Goal: Check status: Check status

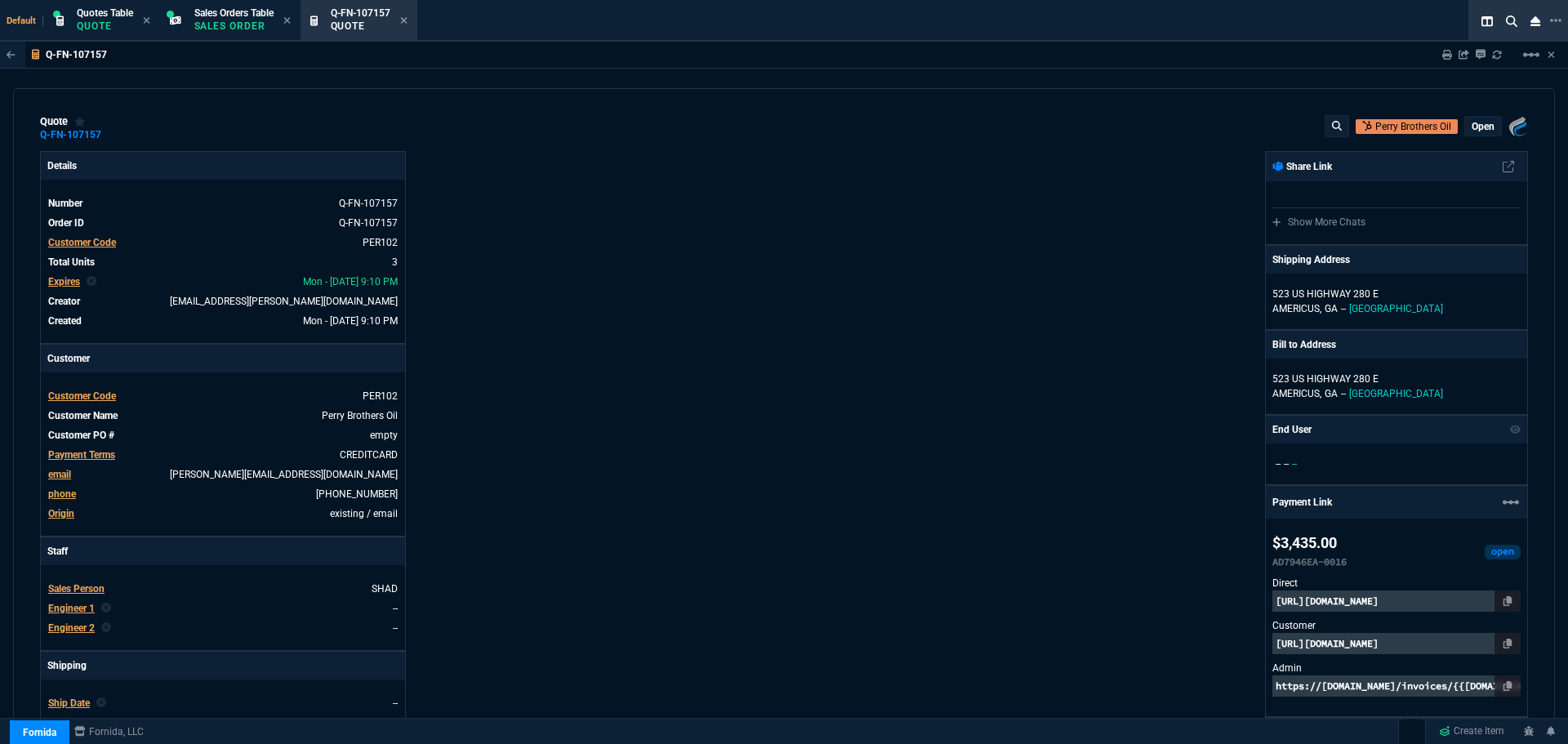
select select "4: SHAD"
click at [404, 19] on icon at bounding box center [404, 20] width 7 height 10
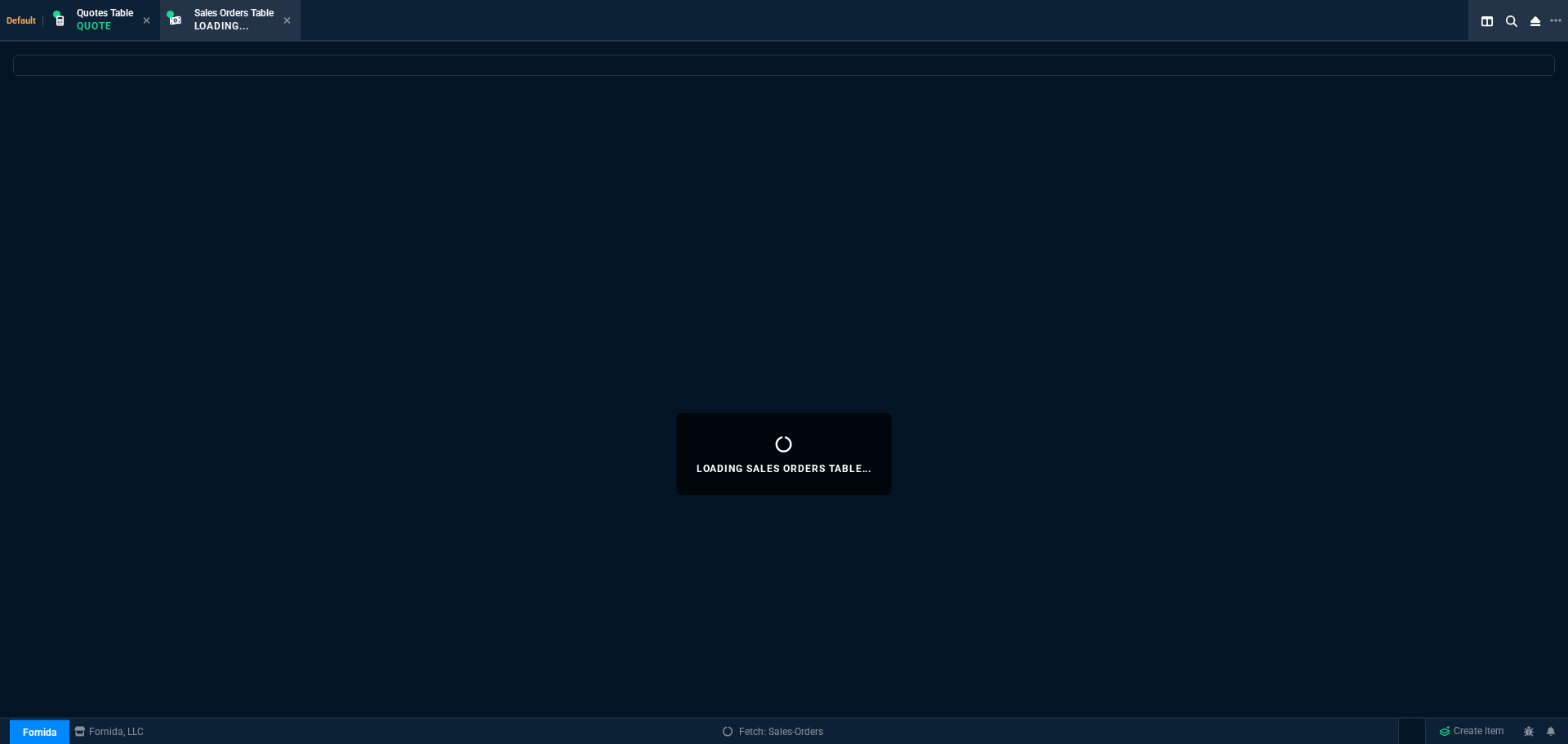
select select
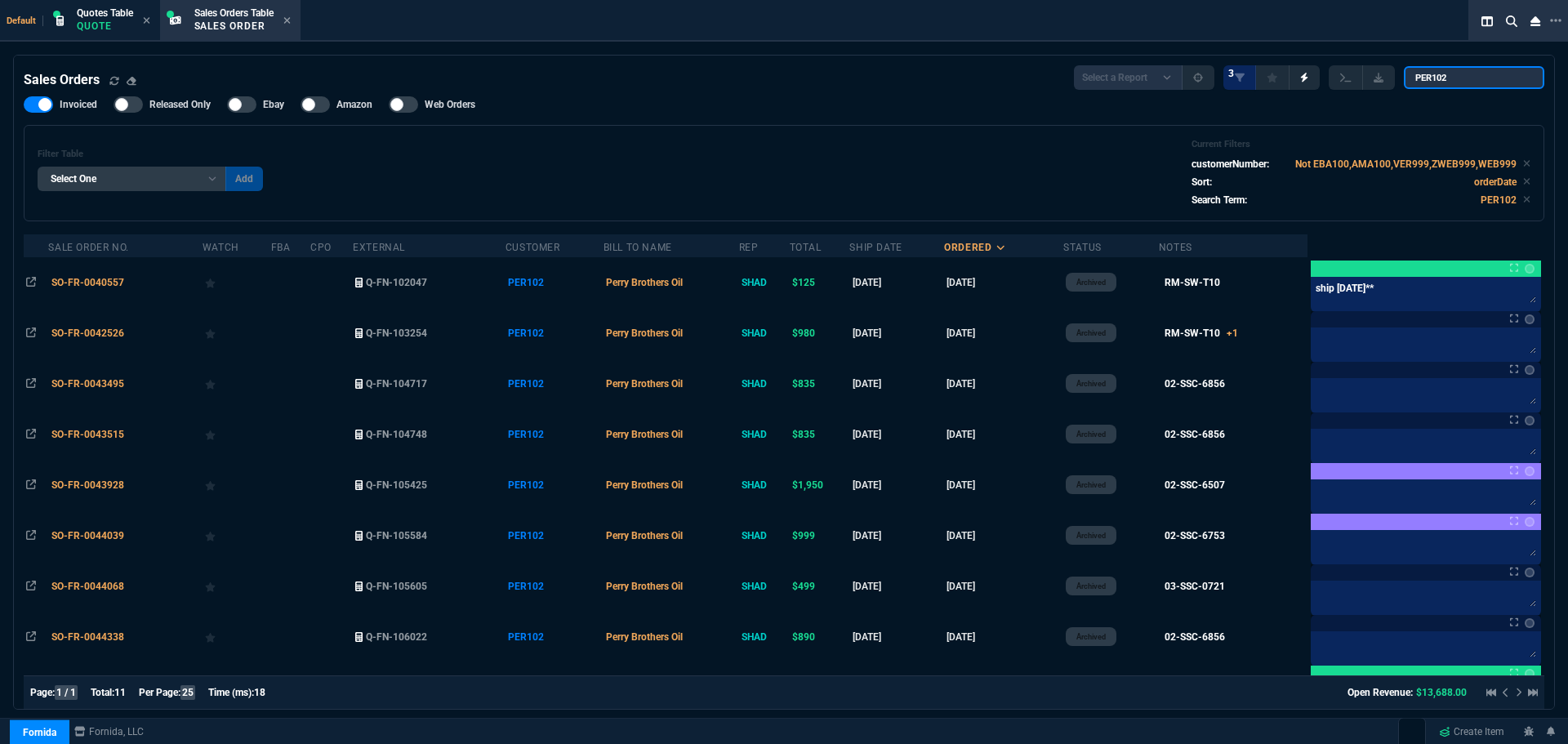
click at [1518, 79] on input "PER102" at bounding box center [1475, 78] width 141 height 23
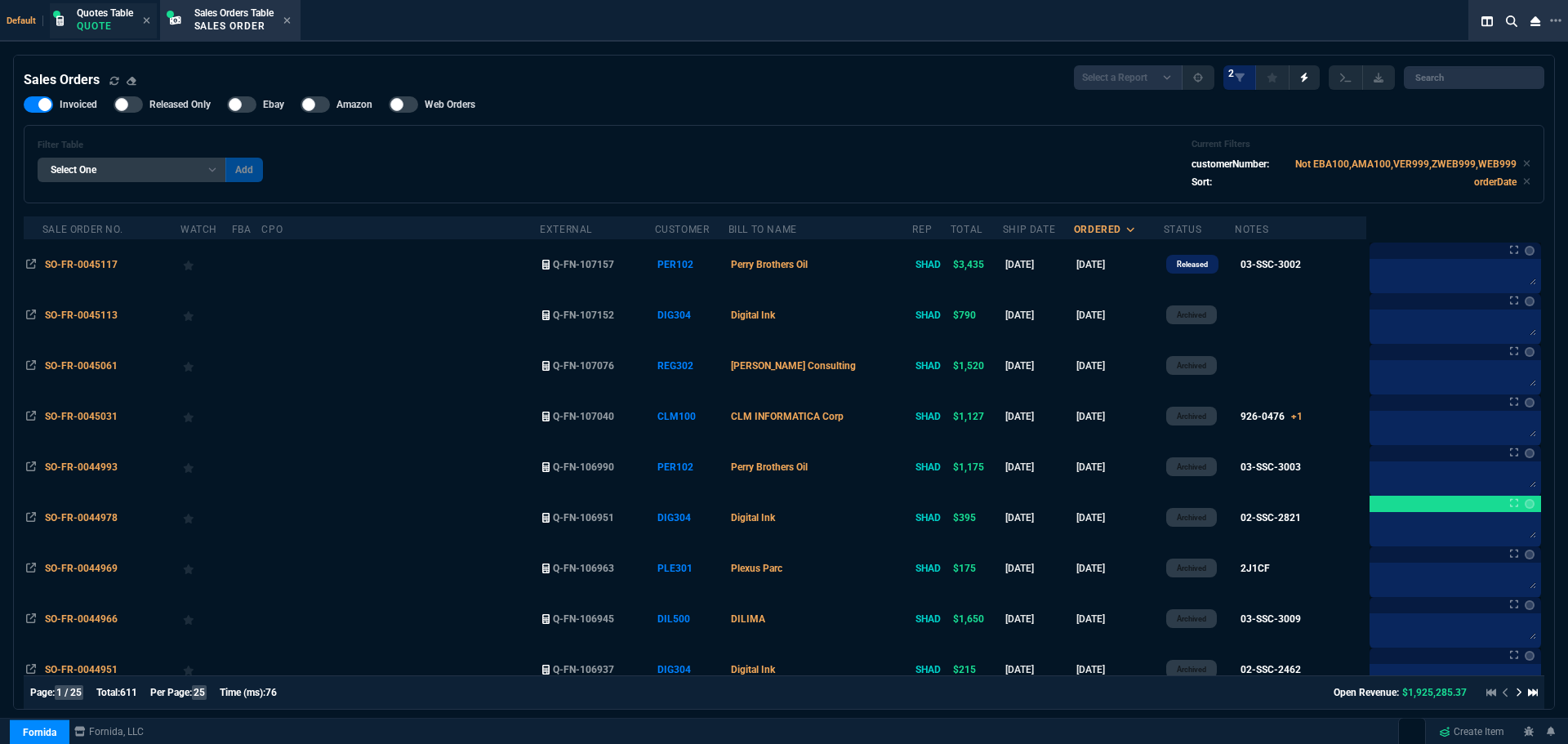
click at [101, 18] on span "Quotes Table" at bounding box center [105, 13] width 56 height 11
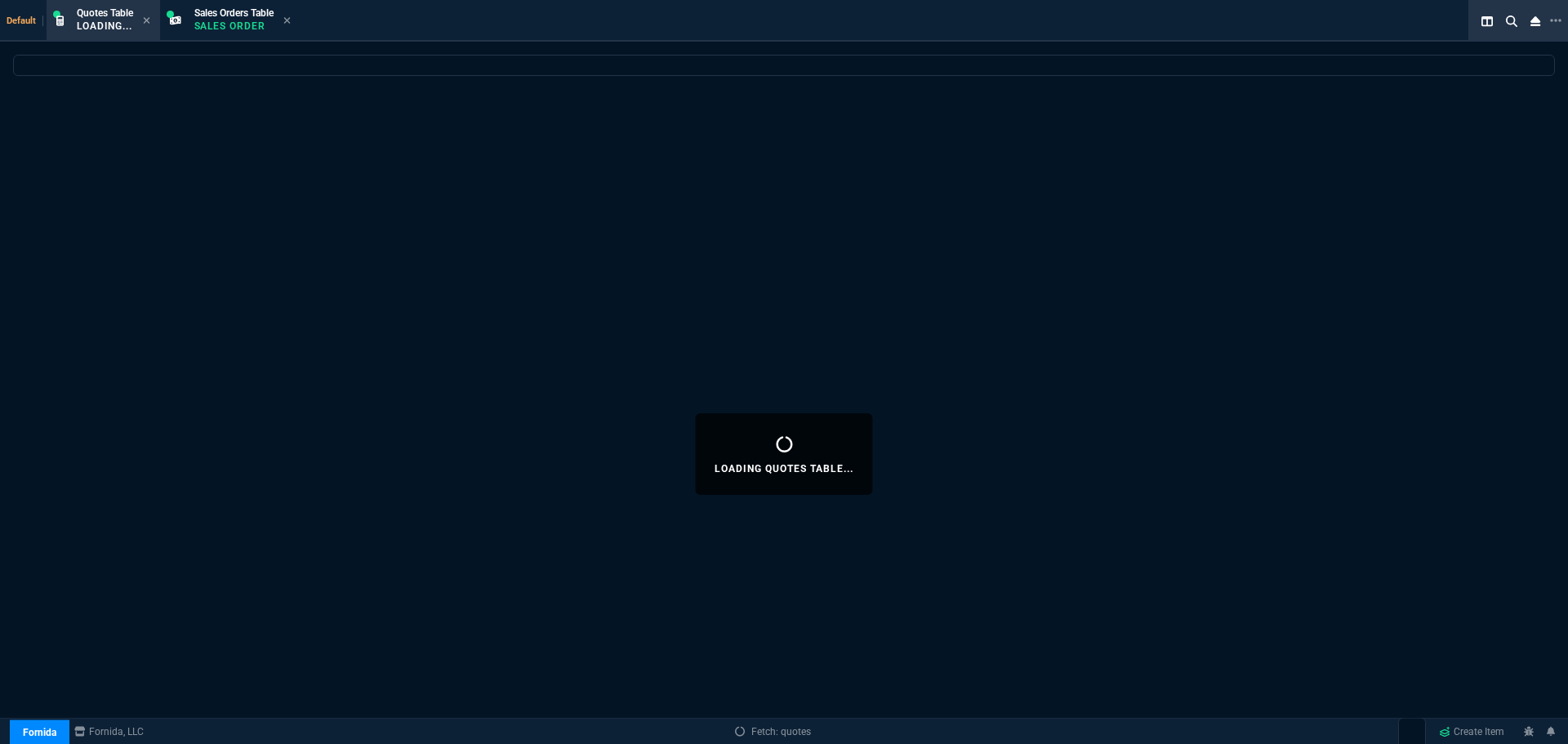
select select
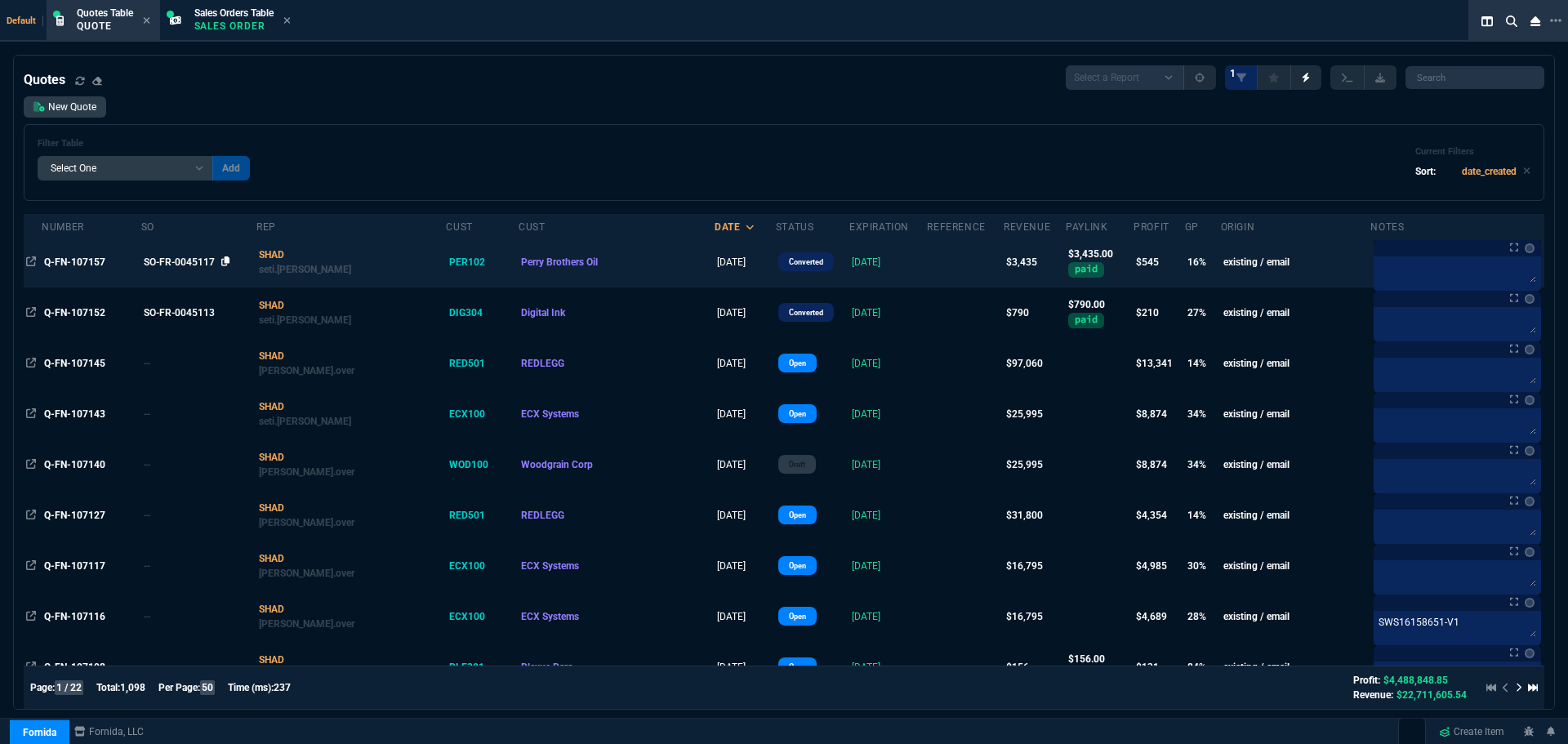
click at [230, 262] on icon at bounding box center [226, 261] width 9 height 10
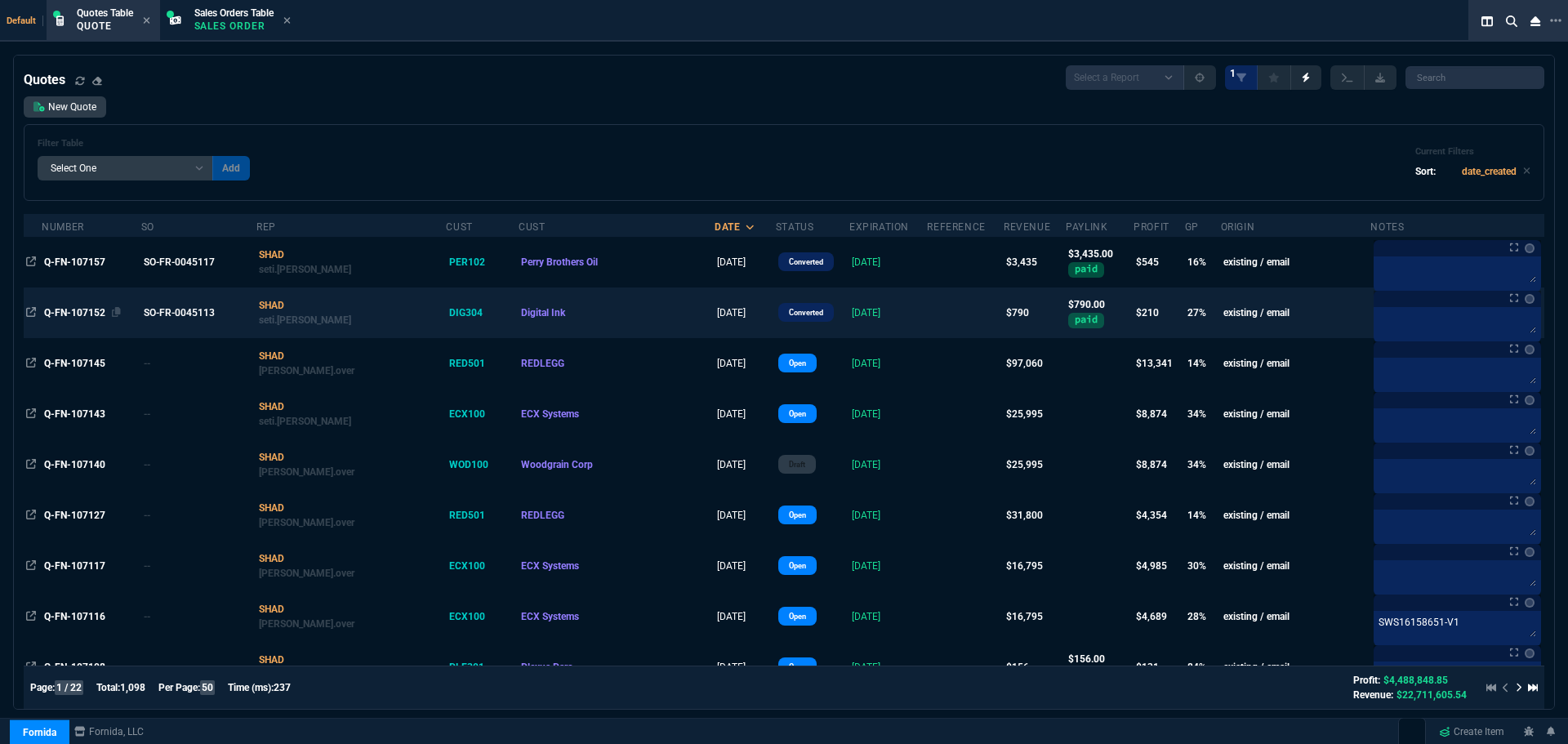
click at [99, 310] on span "Q-FN-107152" at bounding box center [75, 313] width 61 height 11
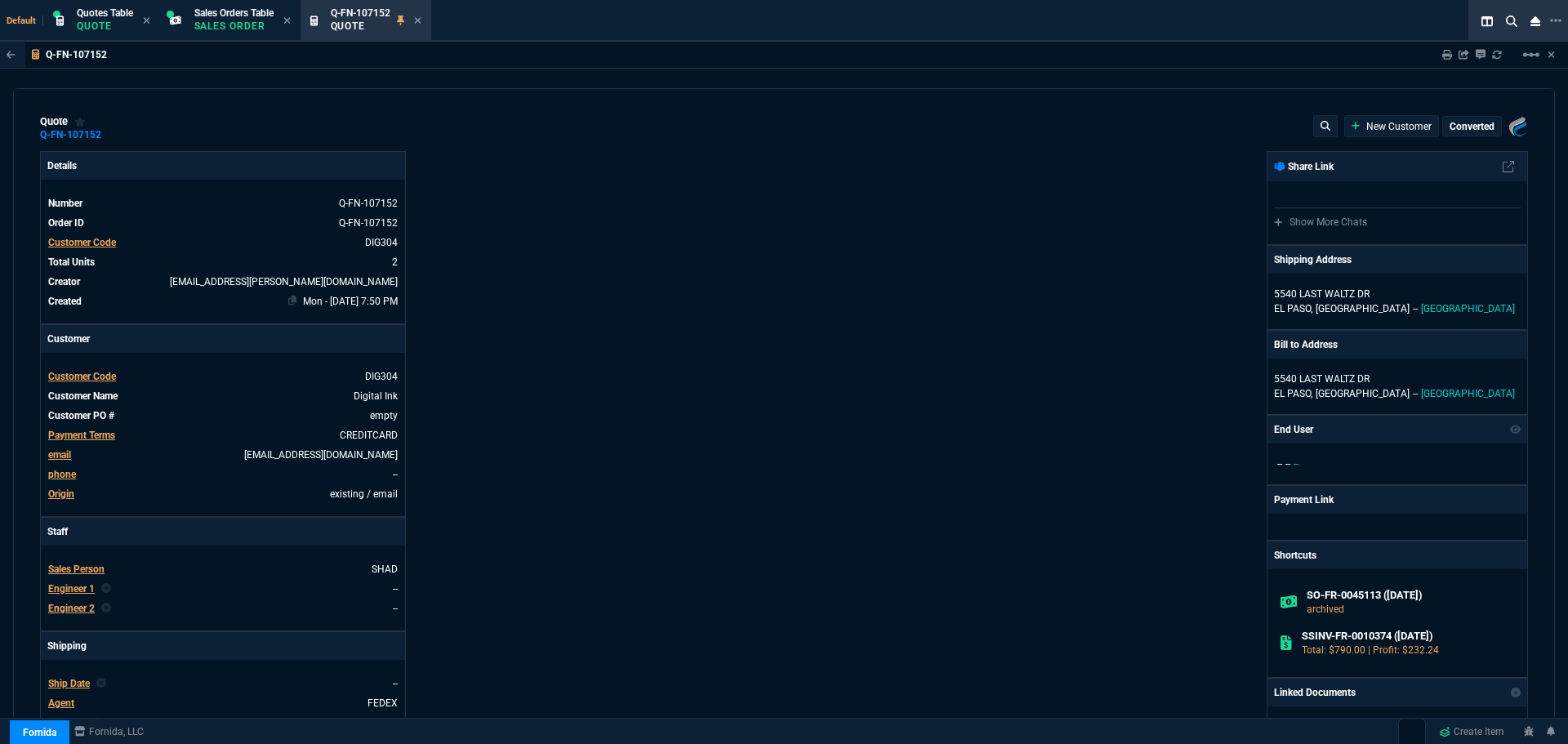
type input "30"
type input "120"
type input "499"
type input "21"
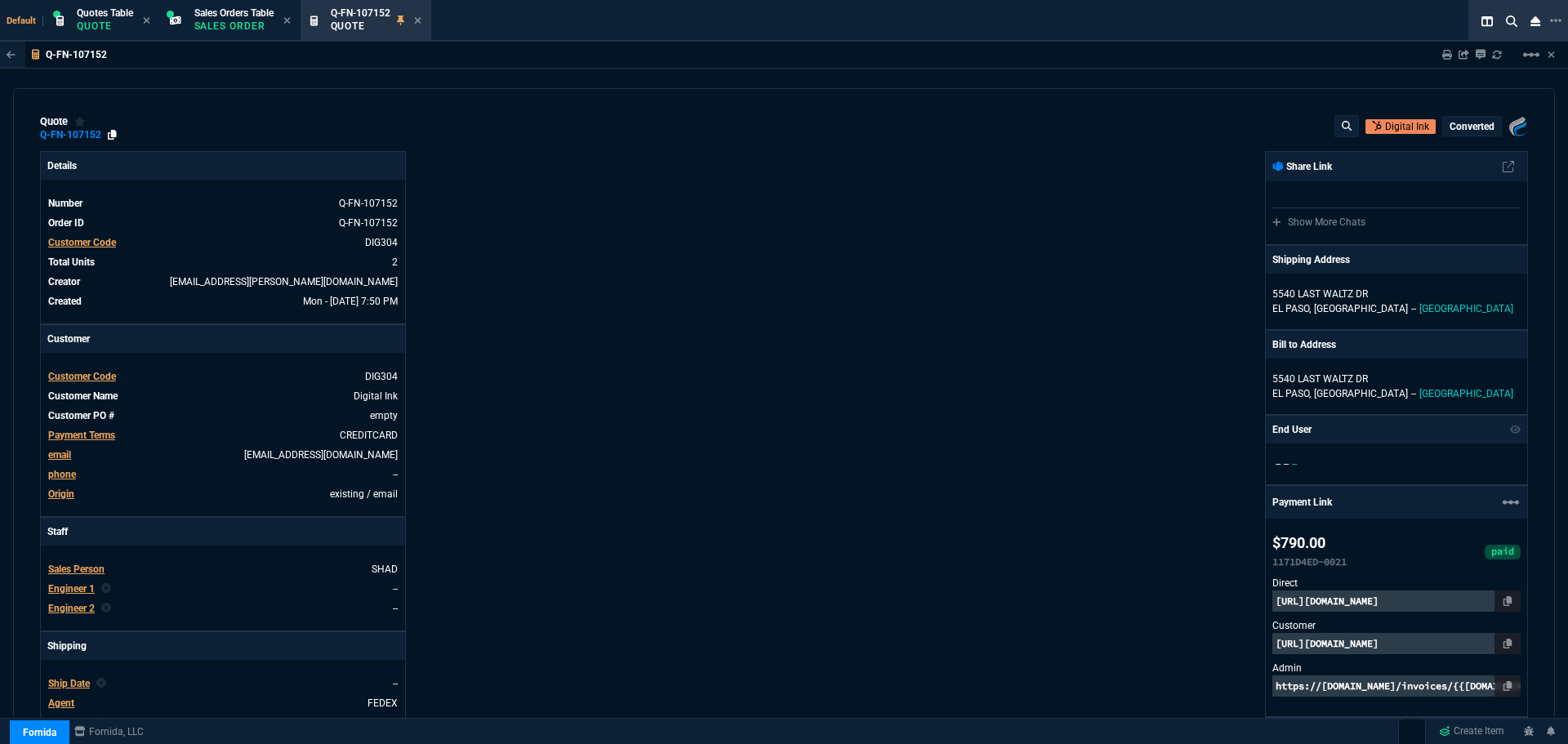
click at [112, 136] on icon at bounding box center [113, 134] width 9 height 10
click at [112, 134] on icon at bounding box center [113, 134] width 9 height 10
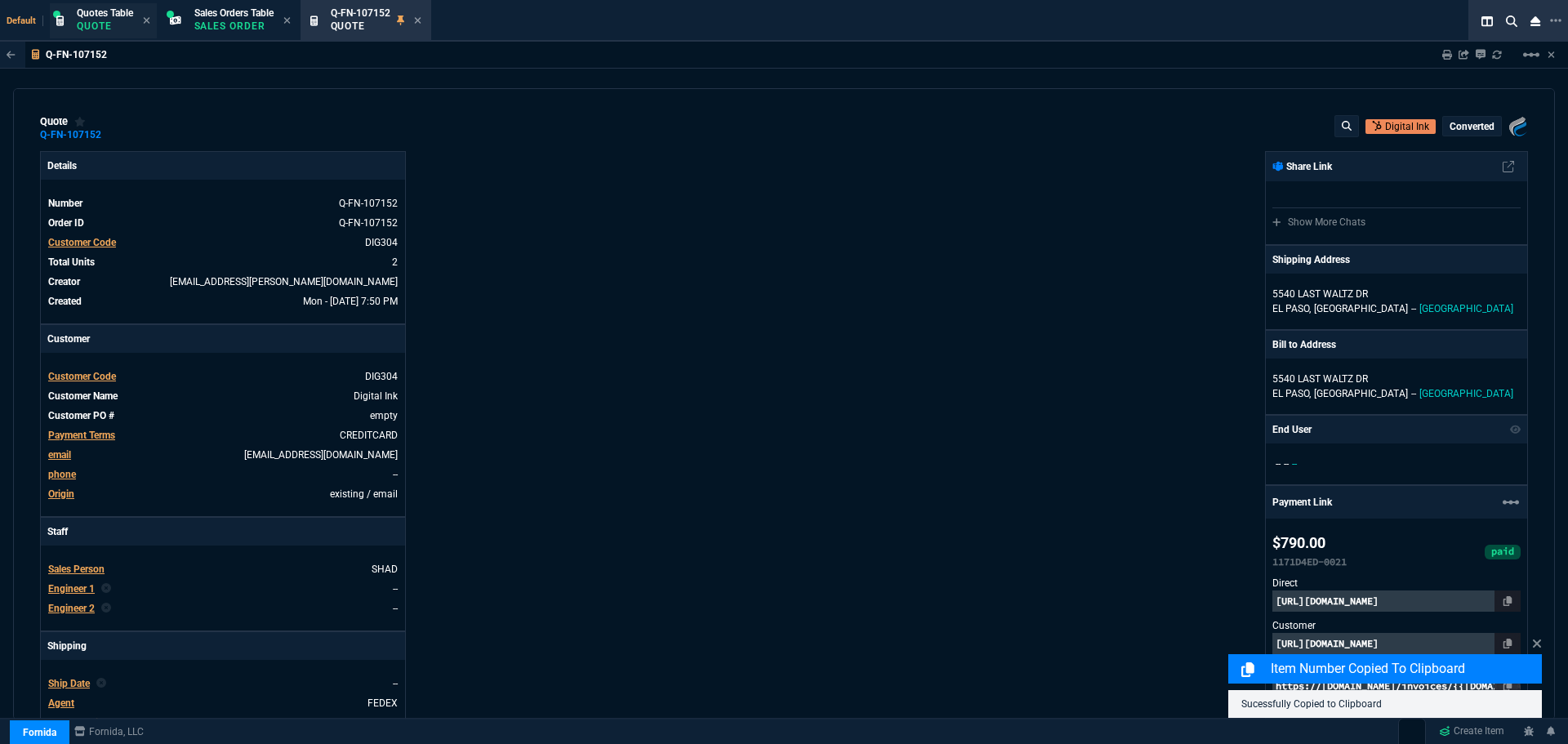
click at [110, 19] on div "Quotes Table Quote" at bounding box center [105, 20] width 56 height 29
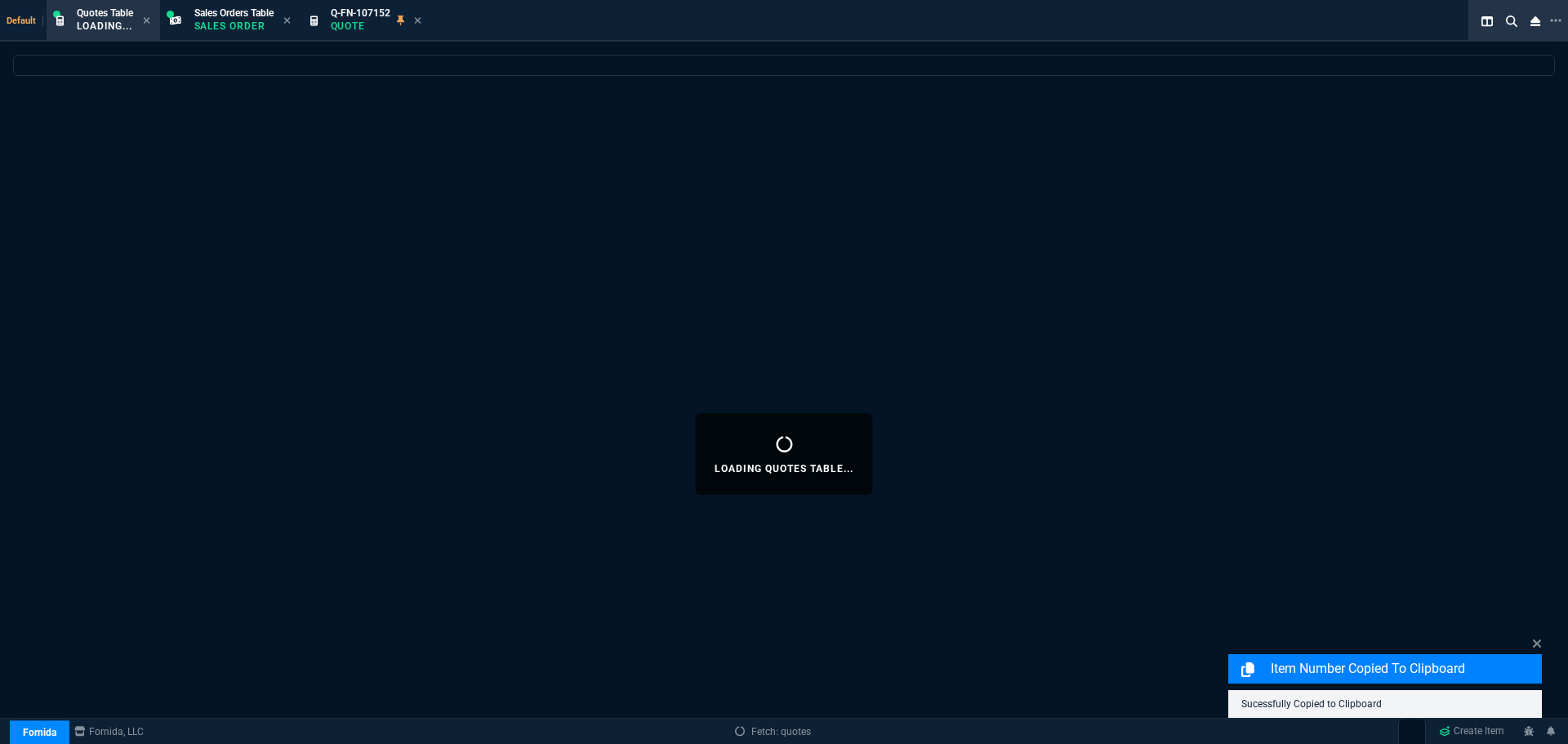
select select
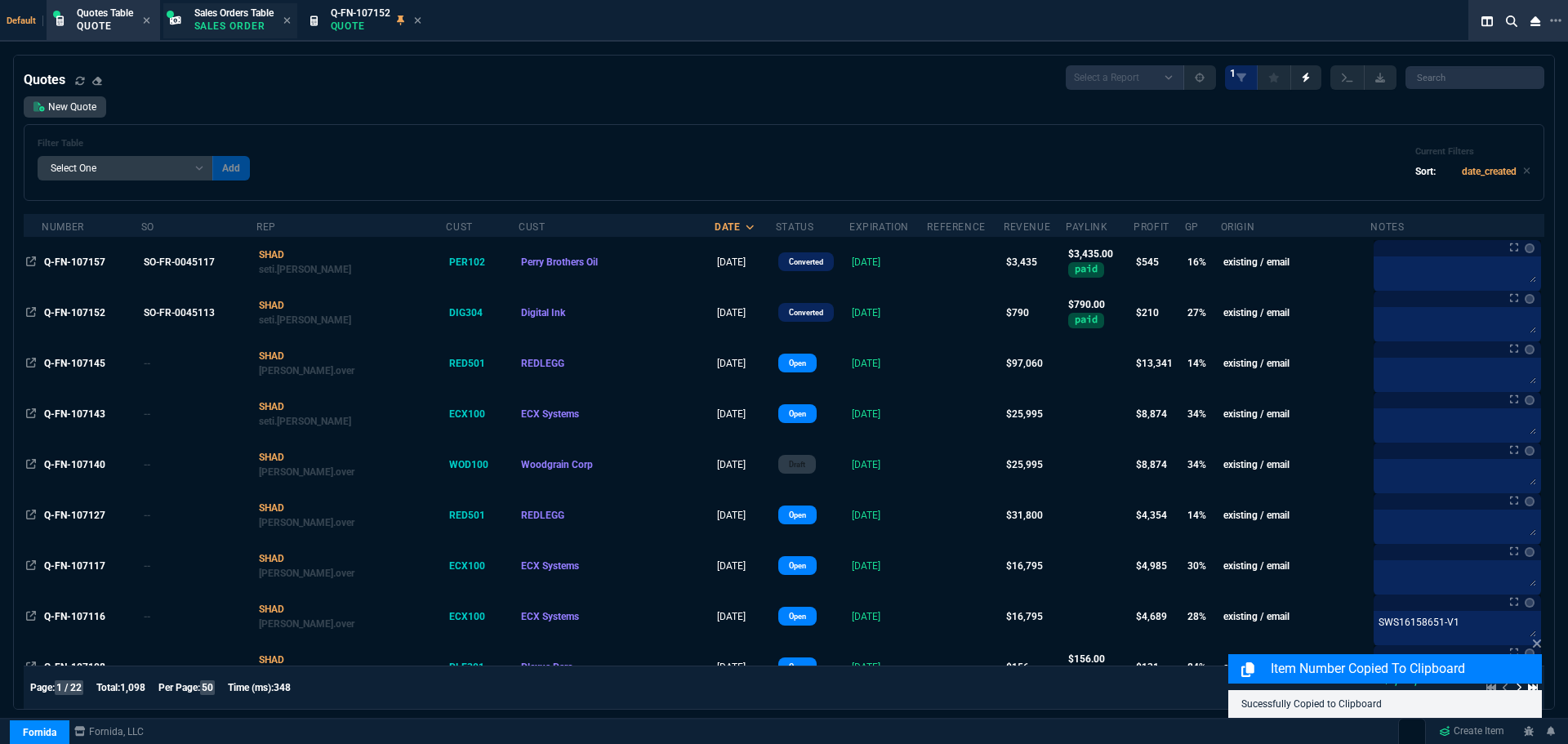
click at [227, 8] on span "Sales Orders Table" at bounding box center [234, 13] width 80 height 11
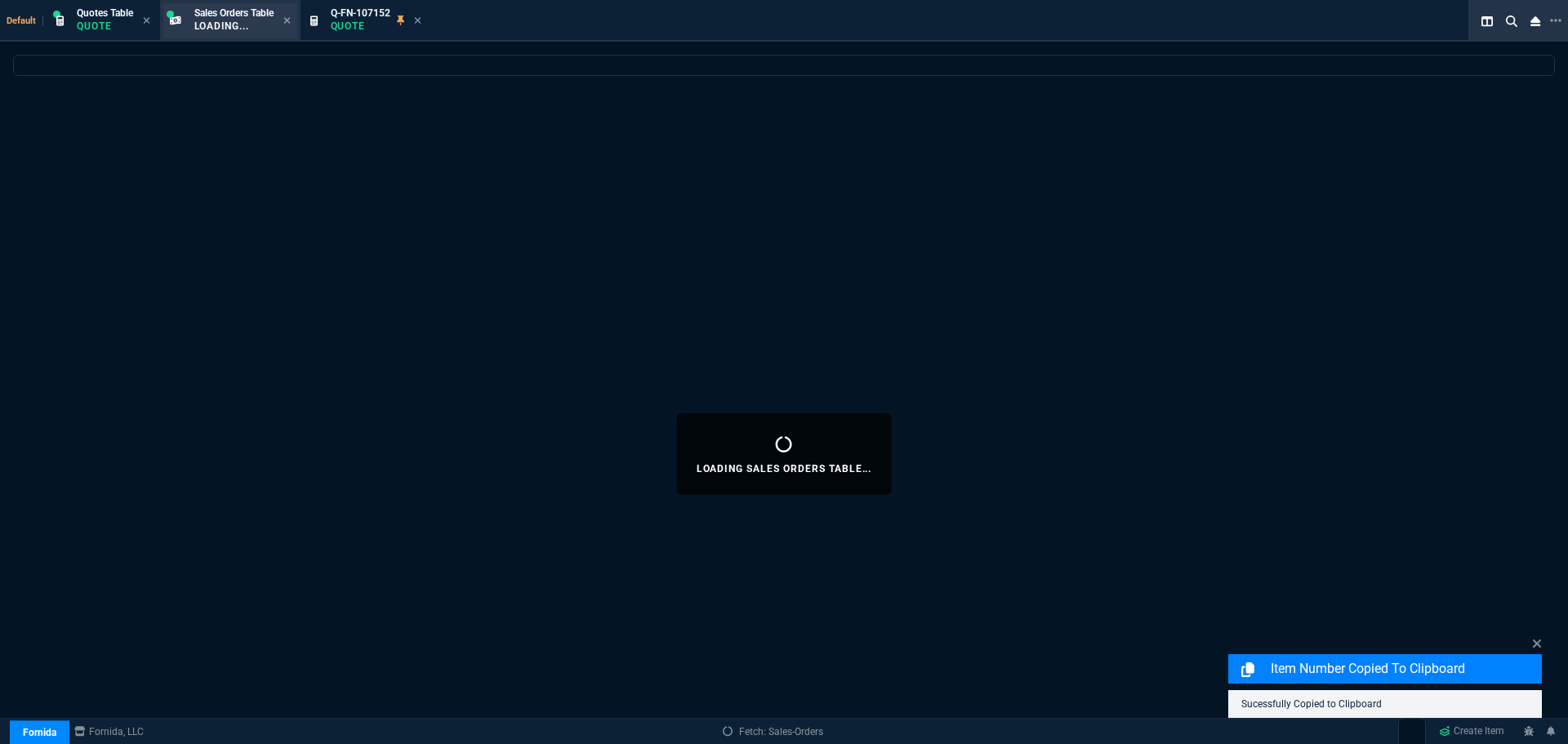
select select
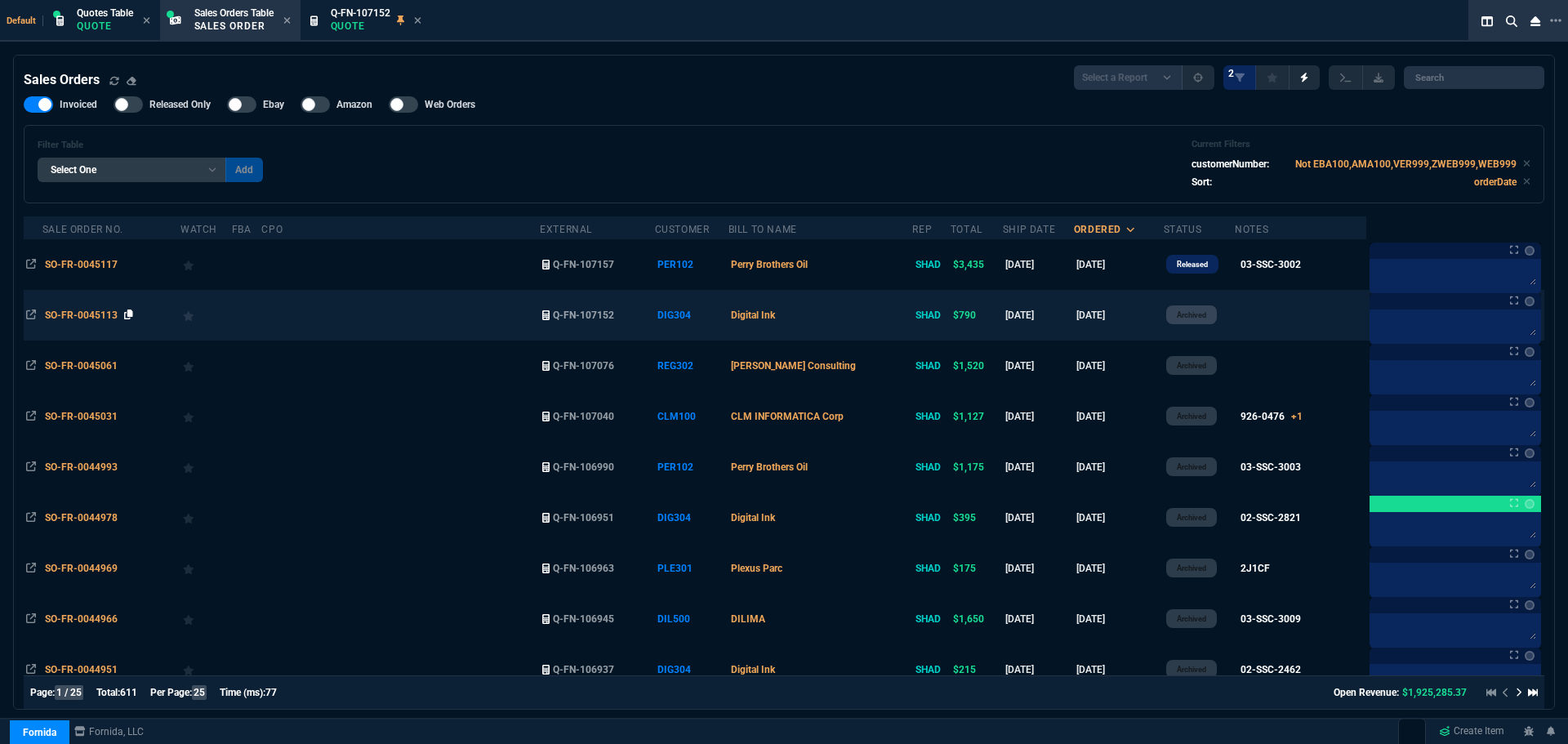
click at [130, 313] on icon at bounding box center [129, 315] width 9 height 10
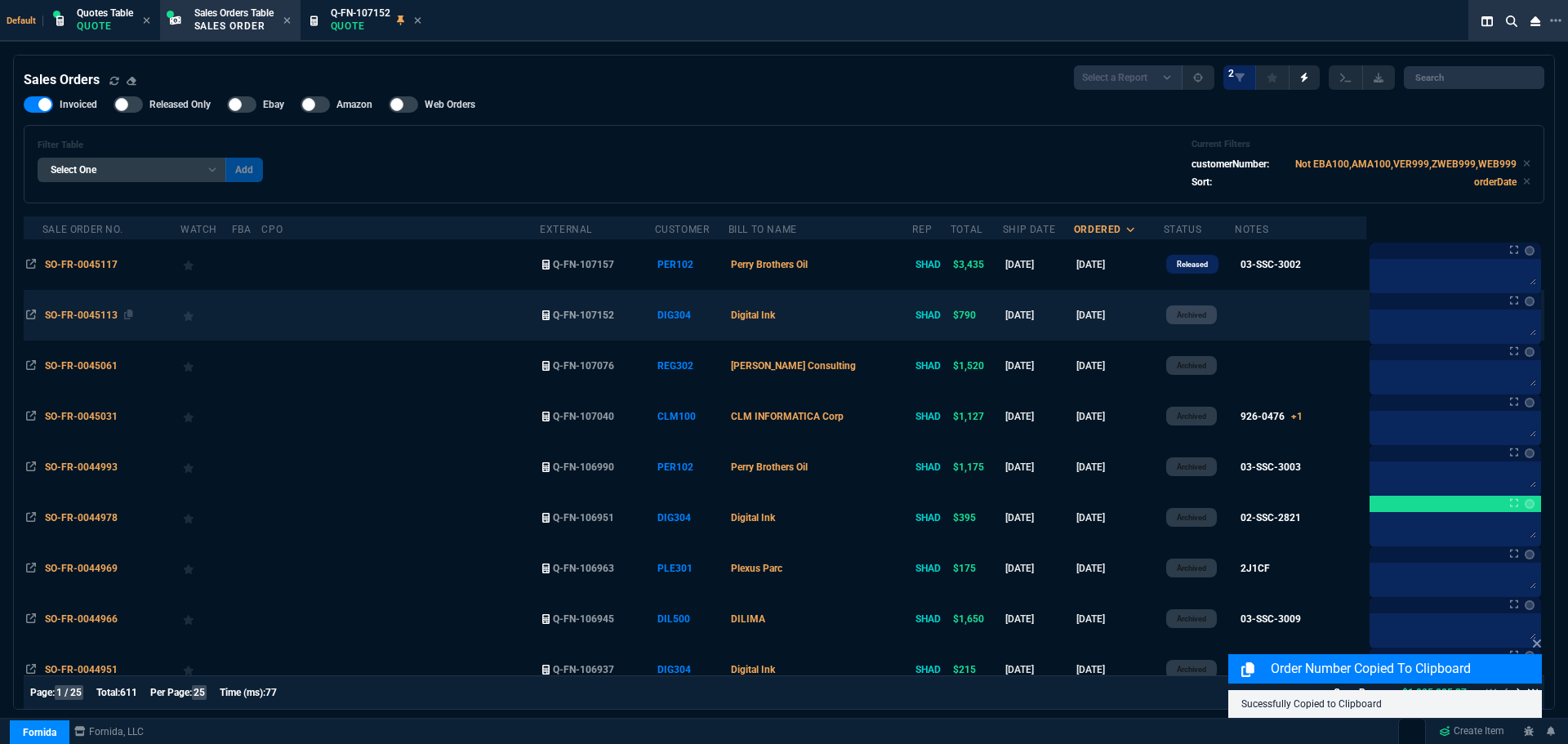
click at [91, 313] on span "SO-FR-0045113" at bounding box center [81, 316] width 73 height 11
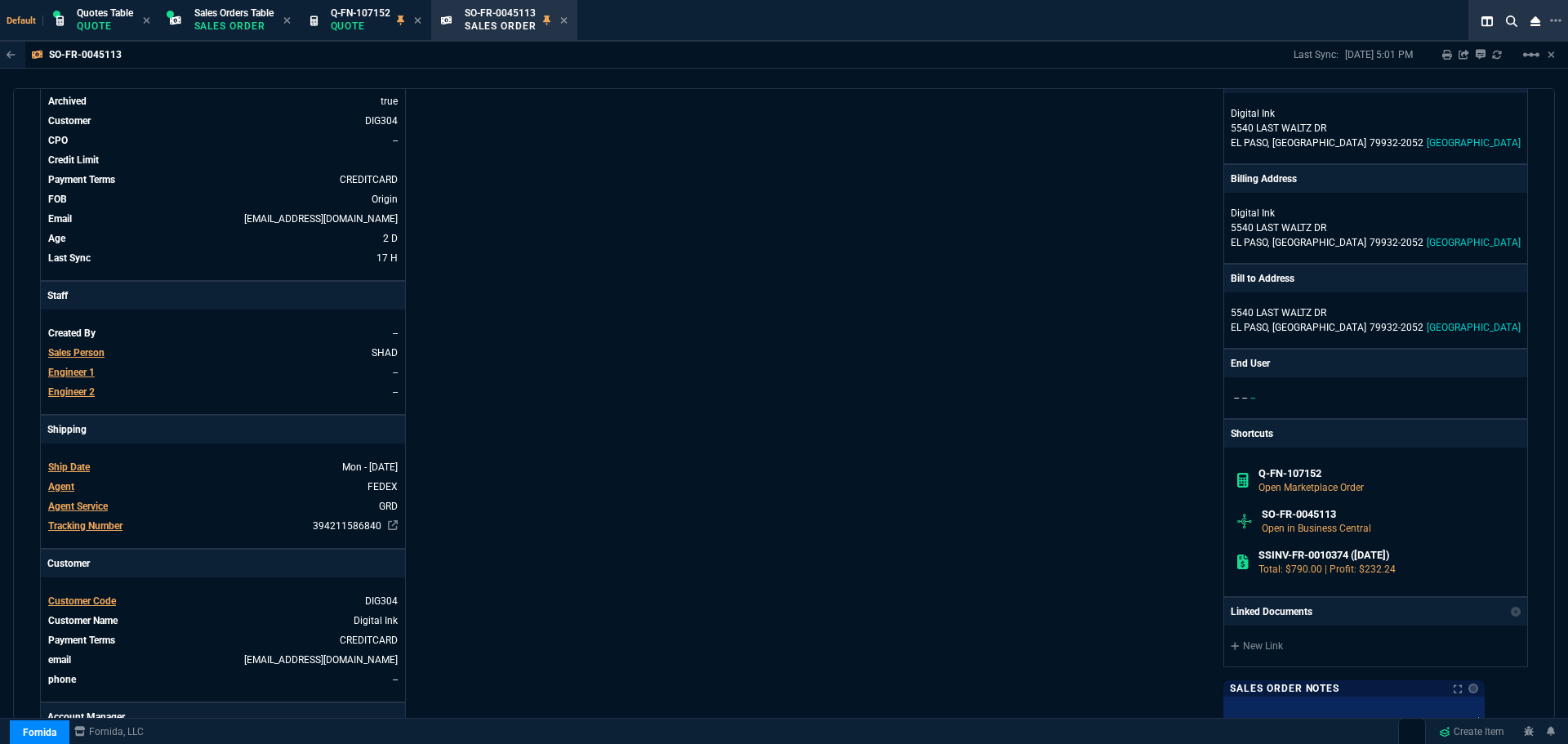
scroll to position [408, 0]
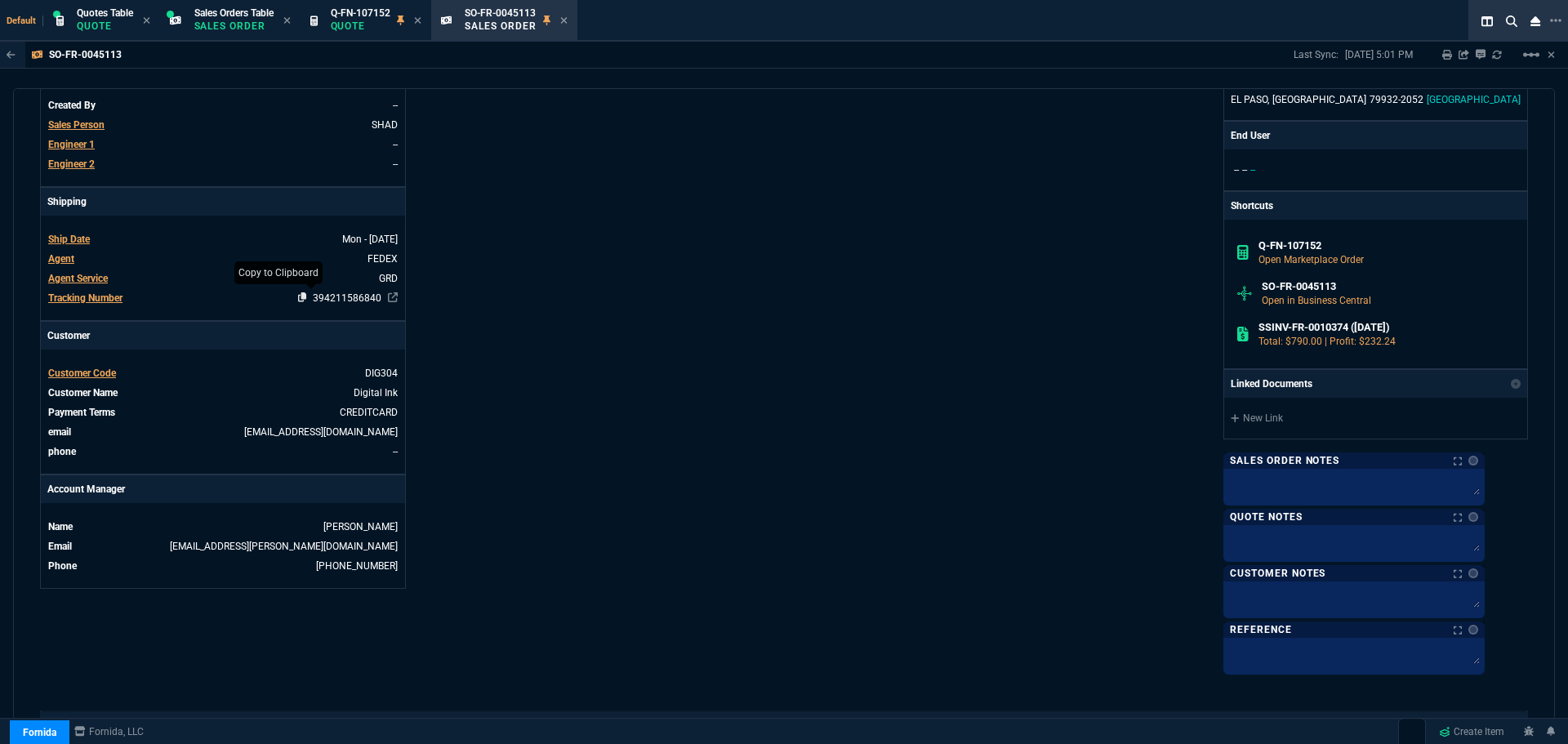
click at [298, 296] on icon at bounding box center [302, 297] width 9 height 10
